Goal: Information Seeking & Learning: Learn about a topic

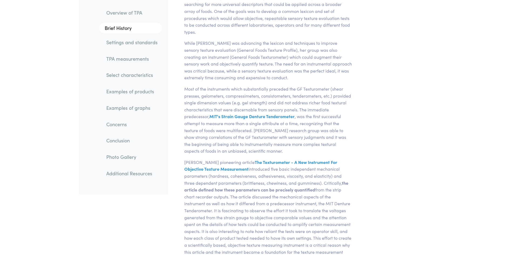
scroll to position [432, 0]
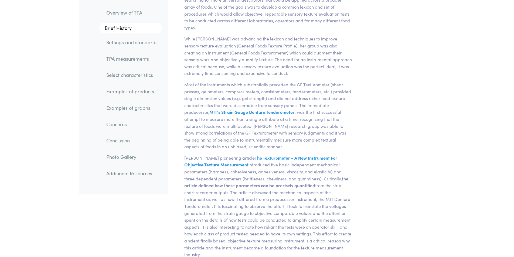
click at [125, 94] on link "Examples of products" at bounding box center [132, 92] width 60 height 12
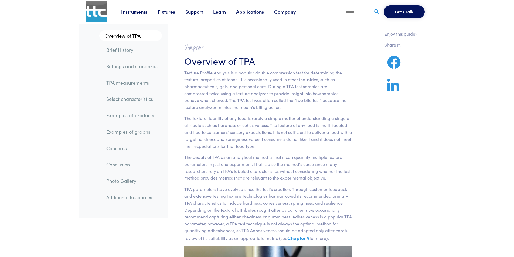
click at [127, 84] on link "TPA measurements" at bounding box center [132, 83] width 60 height 12
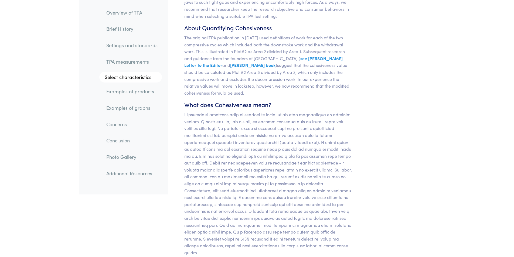
scroll to position [4571, 0]
click at [126, 60] on link "TPA measurements" at bounding box center [132, 62] width 60 height 12
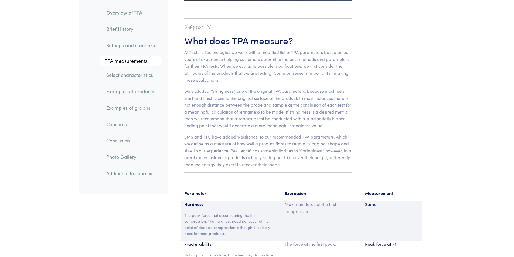
click at [120, 47] on link "Settings and standards" at bounding box center [132, 45] width 60 height 12
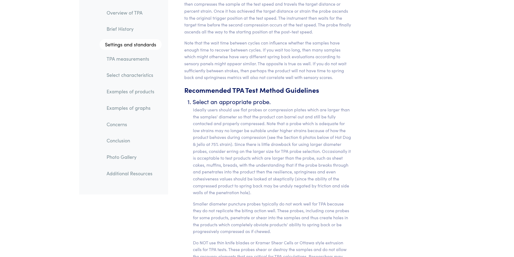
scroll to position [2168, 0]
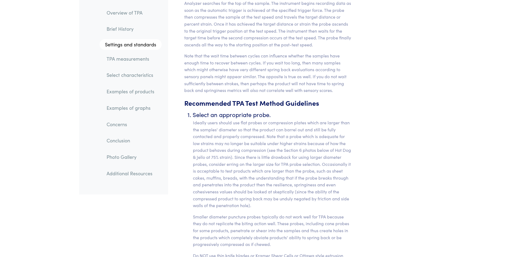
click at [136, 93] on link "Examples of products" at bounding box center [131, 92] width 59 height 12
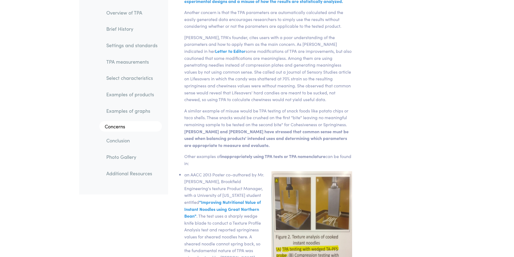
scroll to position [8077, 0]
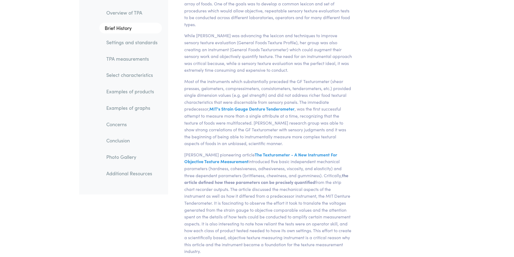
scroll to position [432, 0]
